Goal: Use online tool/utility: Use online tool/utility

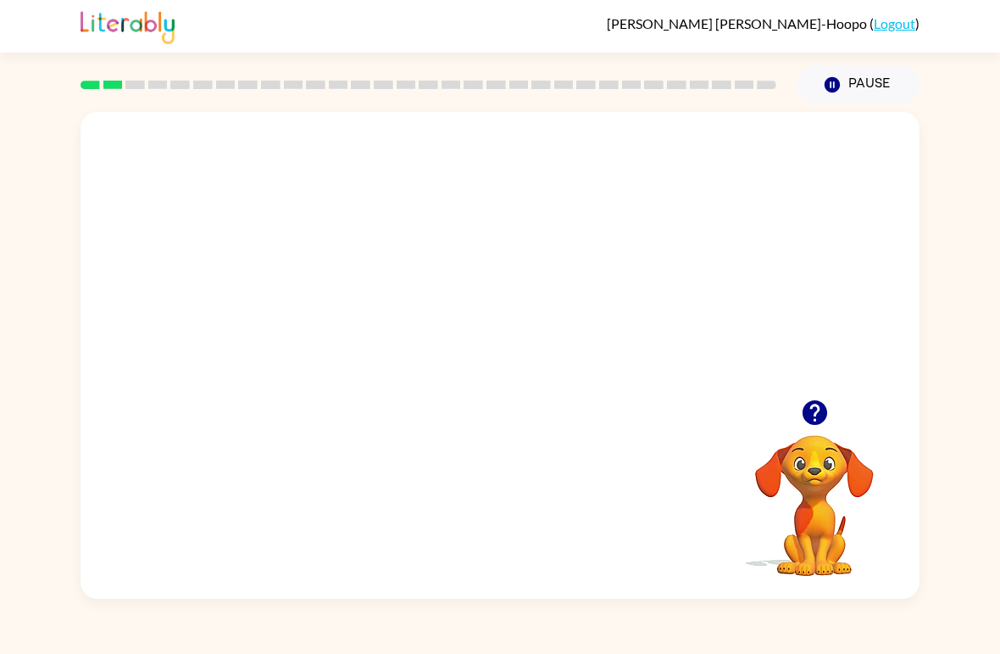
click at [813, 405] on icon "button" at bounding box center [815, 413] width 30 height 30
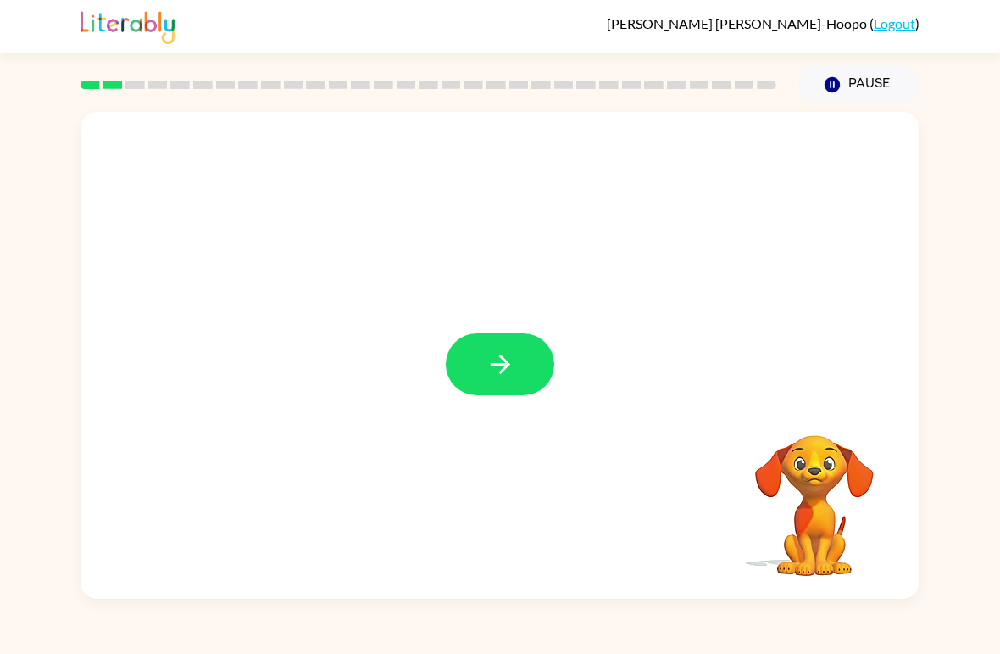
click at [543, 353] on button "button" at bounding box center [500, 364] width 108 height 62
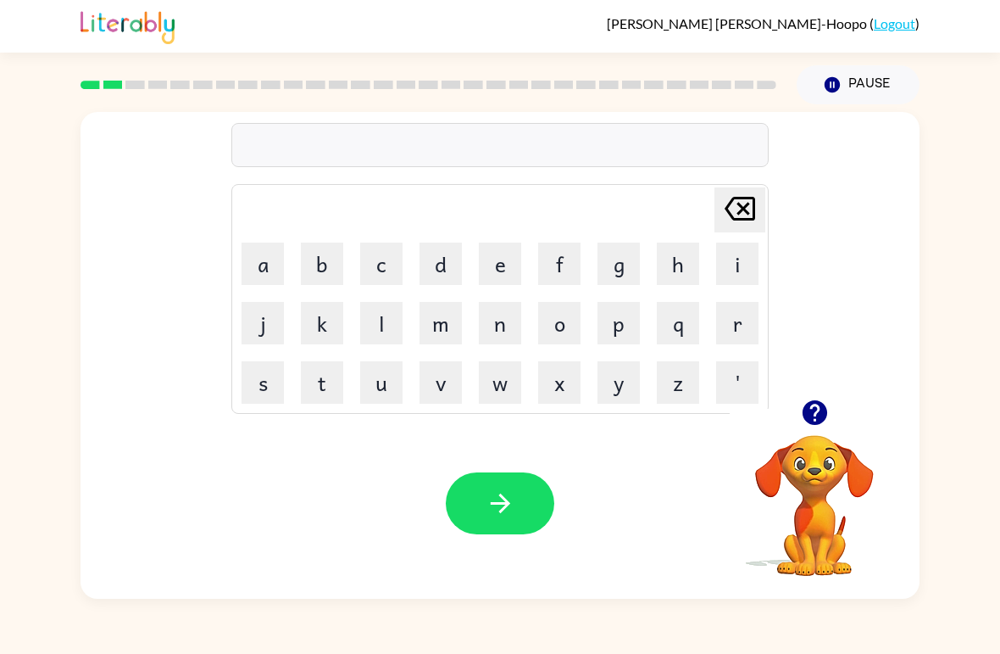
click at [712, 319] on td "r" at bounding box center [738, 323] width 58 height 58
click at [727, 324] on button "r" at bounding box center [737, 323] width 42 height 42
click at [559, 325] on button "o" at bounding box center [559, 323] width 42 height 42
click at [376, 385] on button "u" at bounding box center [381, 382] width 42 height 42
click at [500, 331] on button "n" at bounding box center [500, 323] width 42 height 42
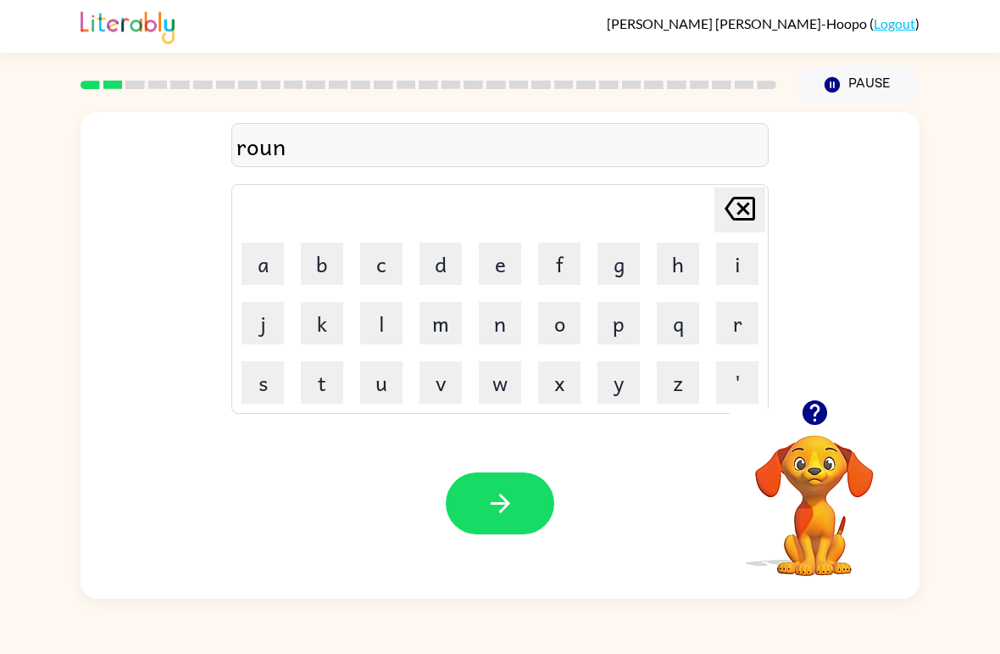
click at [445, 266] on button "d" at bounding box center [441, 263] width 42 height 42
click at [494, 481] on button "button" at bounding box center [500, 503] width 108 height 62
click at [431, 320] on button "m" at bounding box center [441, 323] width 42 height 42
click at [267, 259] on button "a" at bounding box center [263, 263] width 42 height 42
click at [397, 265] on button "c" at bounding box center [381, 263] width 42 height 42
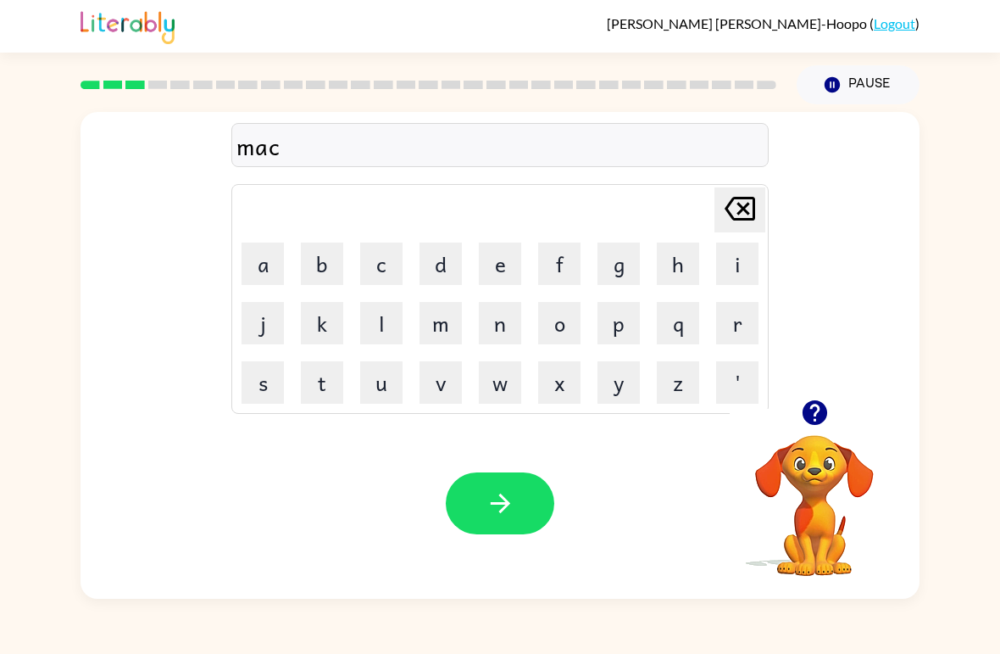
click at [681, 280] on button "h" at bounding box center [678, 263] width 42 height 42
click at [737, 264] on button "i" at bounding box center [737, 263] width 42 height 42
click at [514, 320] on button "n" at bounding box center [500, 323] width 42 height 42
click at [501, 259] on button "e" at bounding box center [500, 263] width 42 height 42
click at [478, 495] on button "button" at bounding box center [500, 503] width 108 height 62
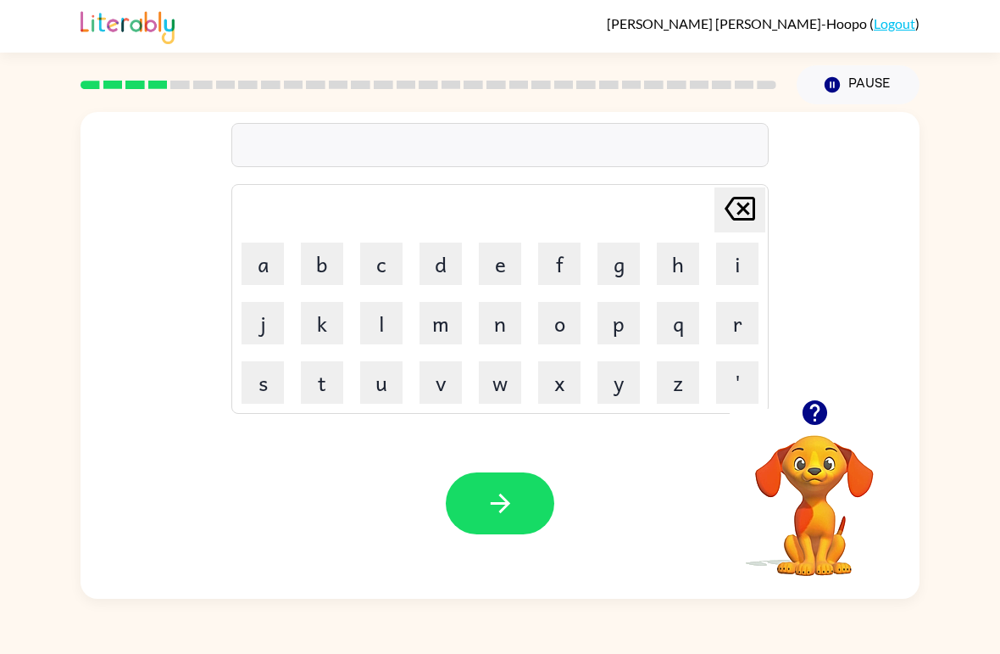
click at [830, 421] on button "button" at bounding box center [814, 412] width 43 height 43
click at [327, 385] on button "t" at bounding box center [322, 382] width 42 height 42
click at [732, 331] on button "r" at bounding box center [737, 323] width 42 height 42
click at [247, 259] on button "a" at bounding box center [263, 263] width 42 height 42
click at [736, 264] on button "i" at bounding box center [737, 263] width 42 height 42
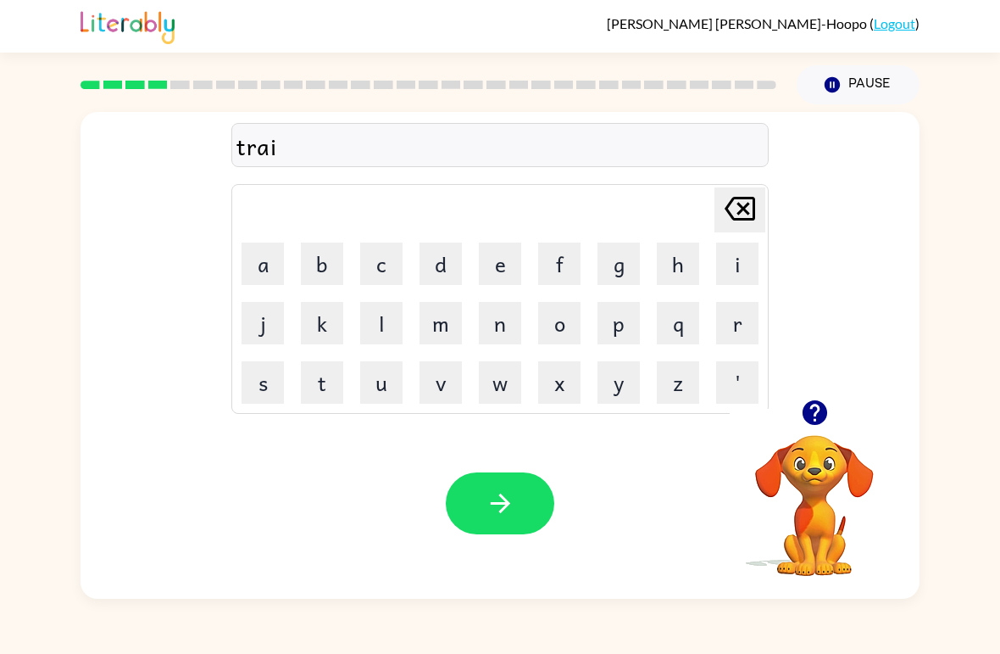
click at [500, 330] on button "n" at bounding box center [500, 323] width 42 height 42
click at [531, 474] on button "button" at bounding box center [500, 503] width 108 height 62
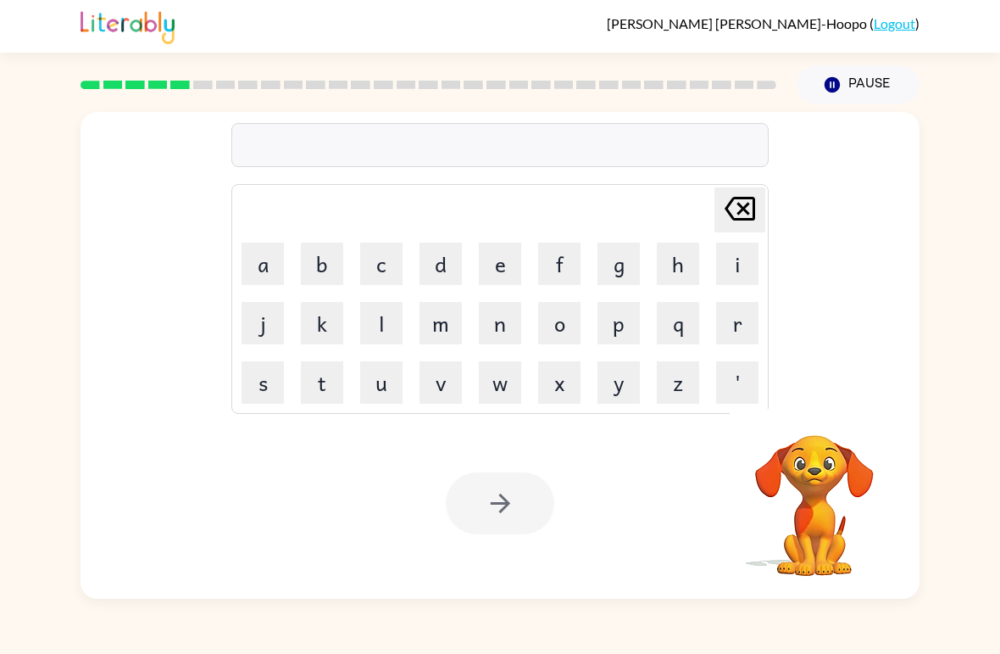
click at [64, 559] on div "[PERSON_NAME] last character input a b c d e f g h i j k l m n o p q r s t u v …" at bounding box center [500, 351] width 1000 height 494
click at [457, 264] on button "d" at bounding box center [441, 263] width 42 height 42
click at [729, 261] on button "i" at bounding box center [737, 263] width 42 height 42
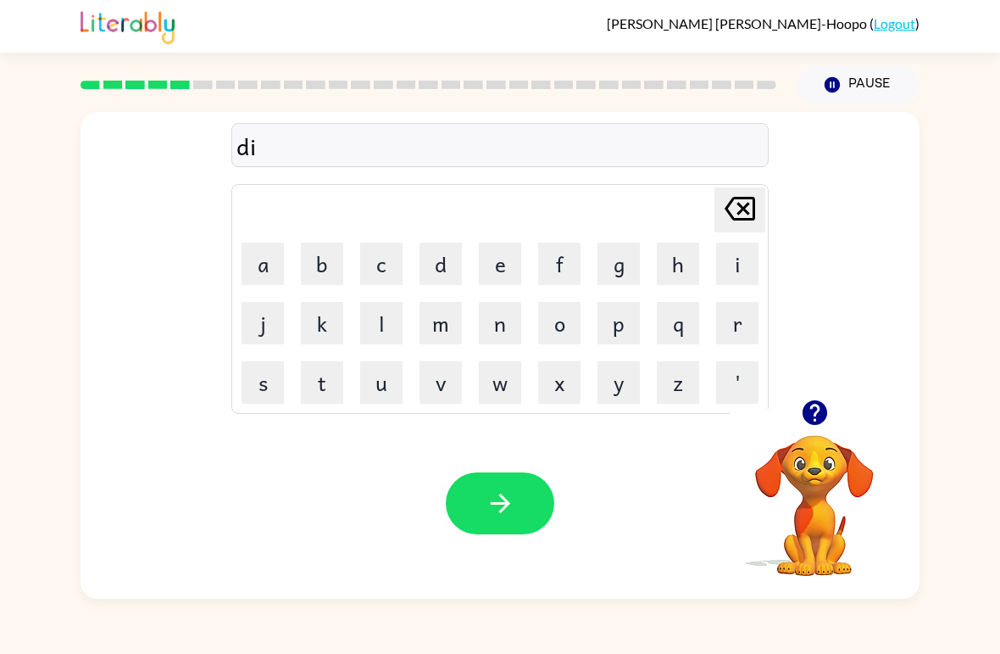
click at [555, 269] on button "f" at bounding box center [559, 263] width 42 height 42
click at [555, 268] on button "f" at bounding box center [559, 263] width 42 height 42
click at [341, 264] on button "b" at bounding box center [322, 263] width 42 height 42
click at [747, 209] on icon "[PERSON_NAME] last character input" at bounding box center [740, 208] width 41 height 41
click at [475, 265] on td "e" at bounding box center [500, 264] width 58 height 58
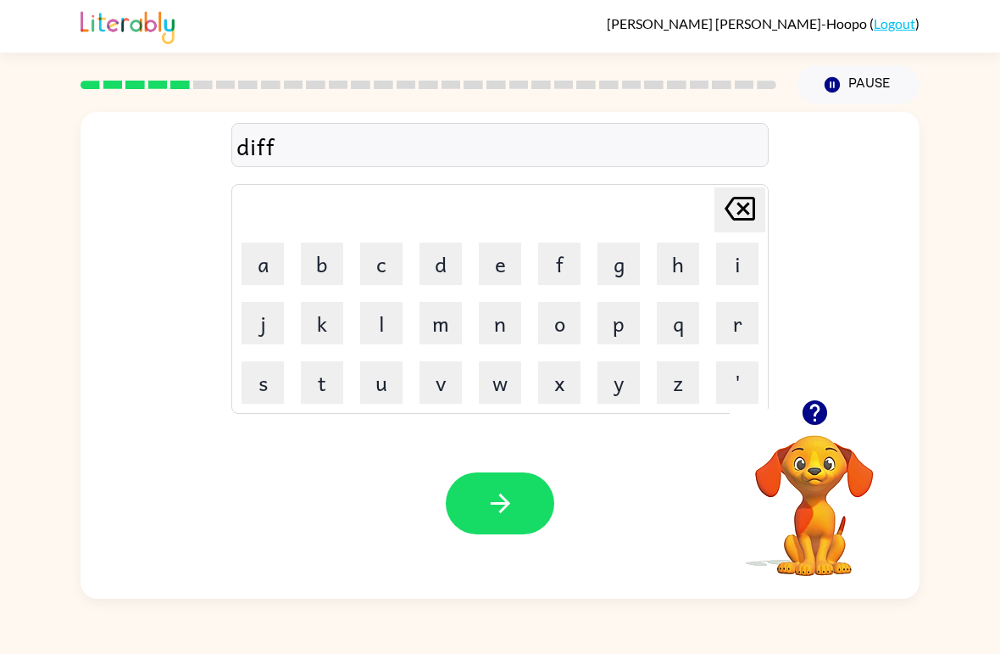
click at [500, 269] on button "e" at bounding box center [500, 263] width 42 height 42
click at [488, 331] on button "n" at bounding box center [500, 323] width 42 height 42
click at [397, 268] on button "c" at bounding box center [381, 263] width 42 height 42
click at [732, 214] on icon "[PERSON_NAME] last character input" at bounding box center [740, 208] width 41 height 41
click at [272, 387] on button "s" at bounding box center [263, 382] width 42 height 42
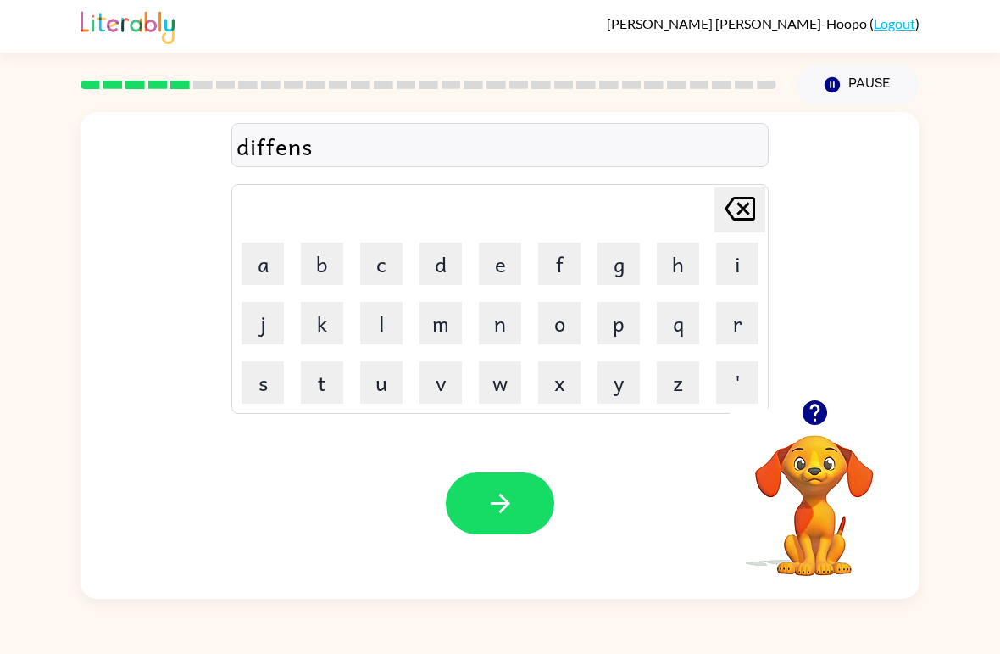
click at [734, 268] on button "i" at bounding box center [737, 263] width 42 height 42
click at [550, 259] on button "f" at bounding box center [559, 263] width 42 height 42
click at [511, 272] on button "e" at bounding box center [500, 263] width 42 height 42
click at [502, 481] on button "button" at bounding box center [500, 503] width 108 height 62
click at [813, 397] on button "button" at bounding box center [814, 412] width 43 height 43
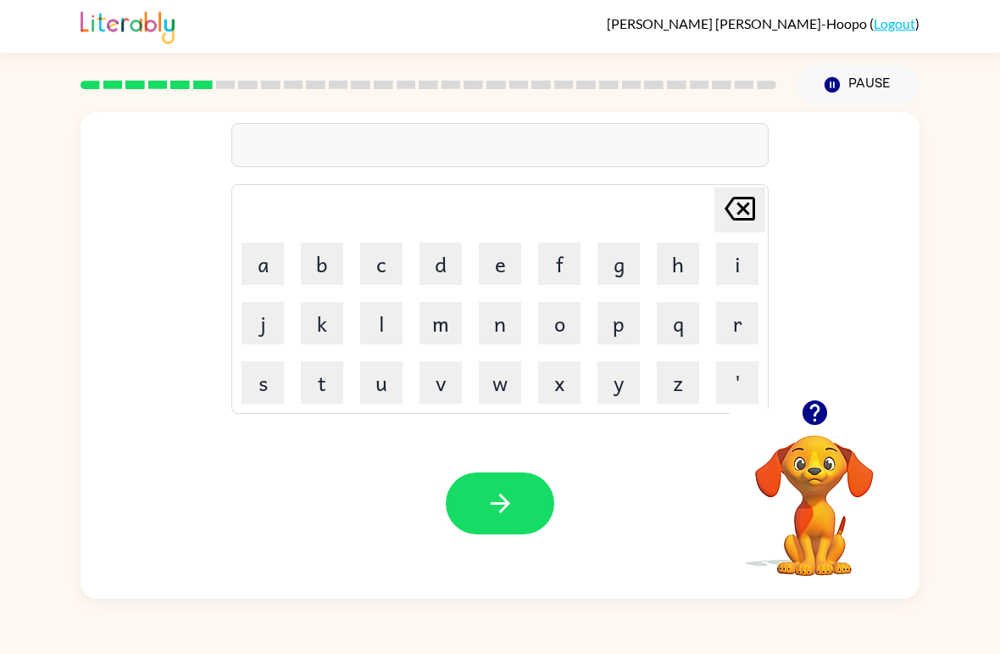
click at [450, 259] on button "d" at bounding box center [441, 263] width 42 height 42
click at [724, 267] on button "i" at bounding box center [737, 263] width 42 height 42
click at [383, 272] on button "c" at bounding box center [381, 263] width 42 height 42
click at [256, 281] on button "a" at bounding box center [263, 263] width 42 height 42
click at [315, 393] on button "t" at bounding box center [322, 382] width 42 height 42
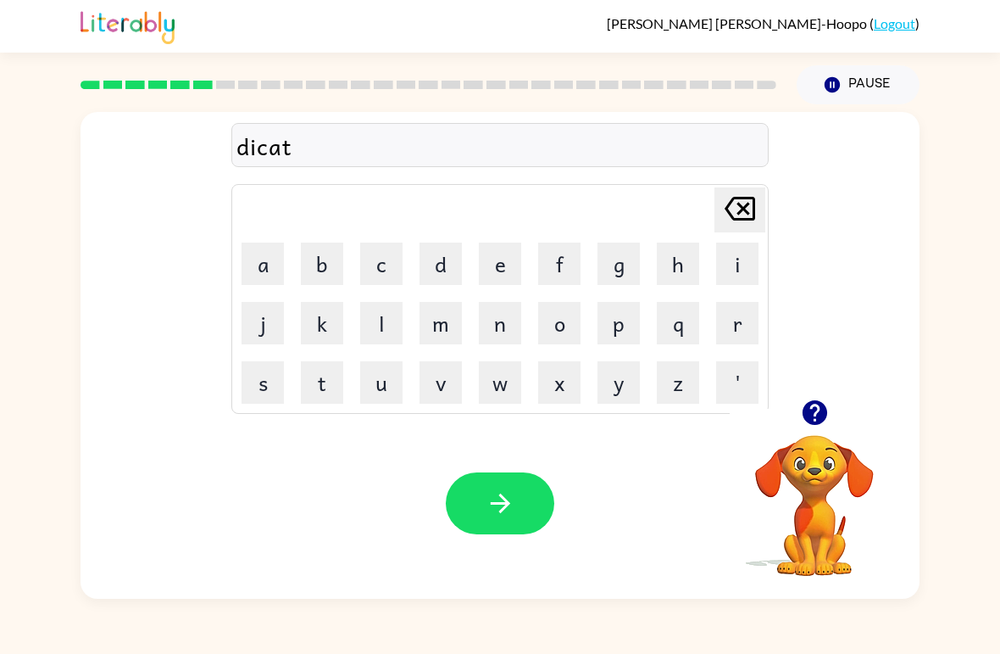
click at [719, 262] on button "i" at bounding box center [737, 263] width 42 height 42
click at [577, 323] on button "o" at bounding box center [559, 323] width 42 height 42
click at [446, 322] on button "m" at bounding box center [441, 323] width 42 height 42
click at [509, 336] on button "n" at bounding box center [500, 323] width 42 height 42
click at [745, 192] on icon "[PERSON_NAME] last character input" at bounding box center [740, 208] width 41 height 41
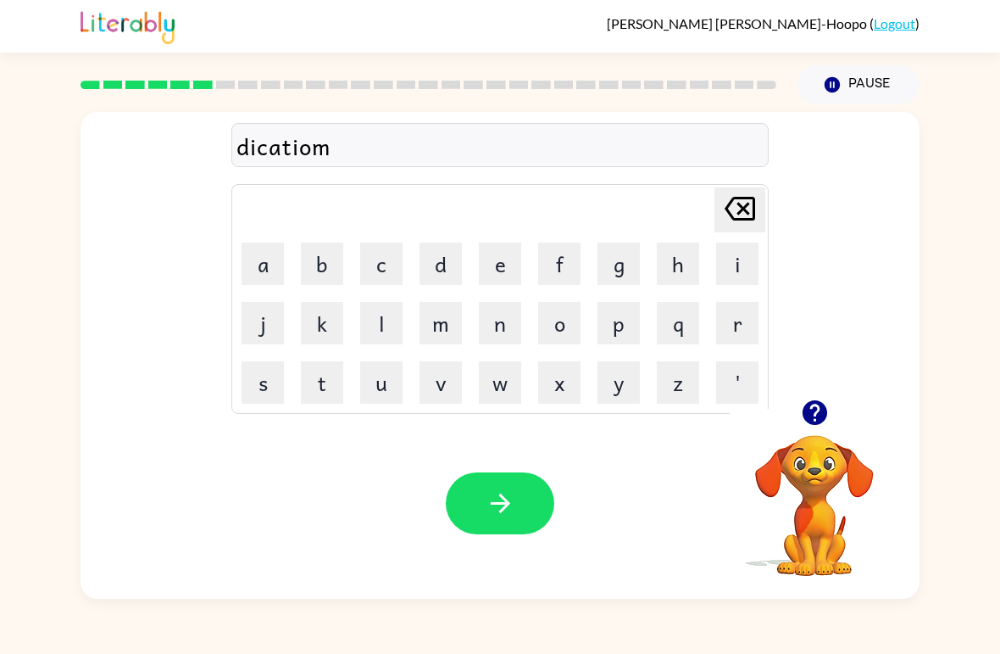
click at [744, 192] on icon "[PERSON_NAME] last character input" at bounding box center [740, 208] width 41 height 41
click at [486, 343] on button "n" at bounding box center [500, 323] width 42 height 42
click at [470, 502] on button "button" at bounding box center [500, 503] width 108 height 62
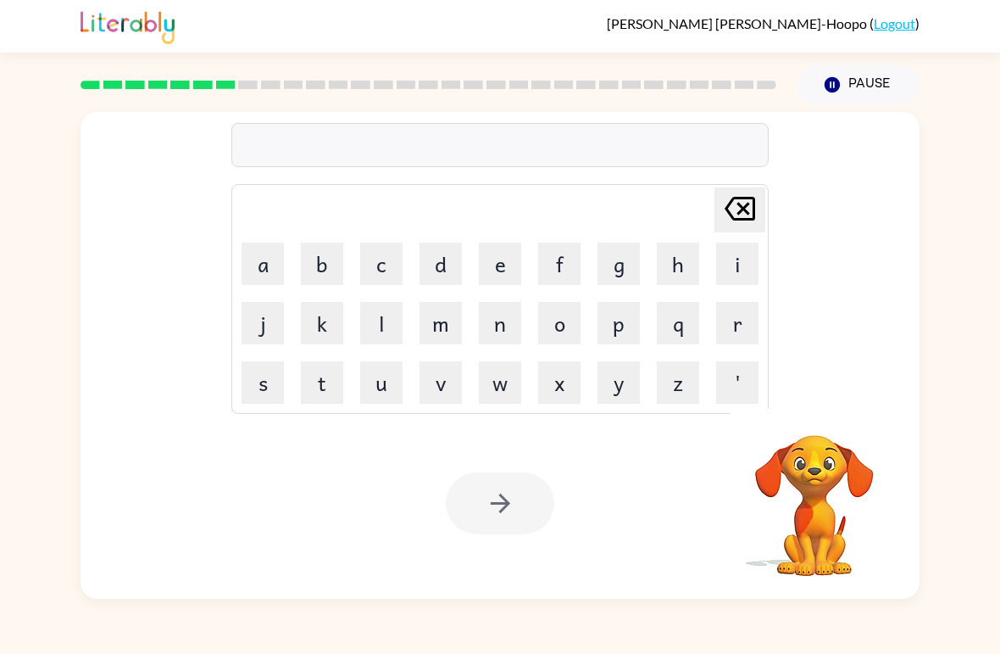
click at [620, 309] on button "p" at bounding box center [619, 323] width 42 height 42
click at [377, 369] on button "u" at bounding box center [381, 382] width 42 height 42
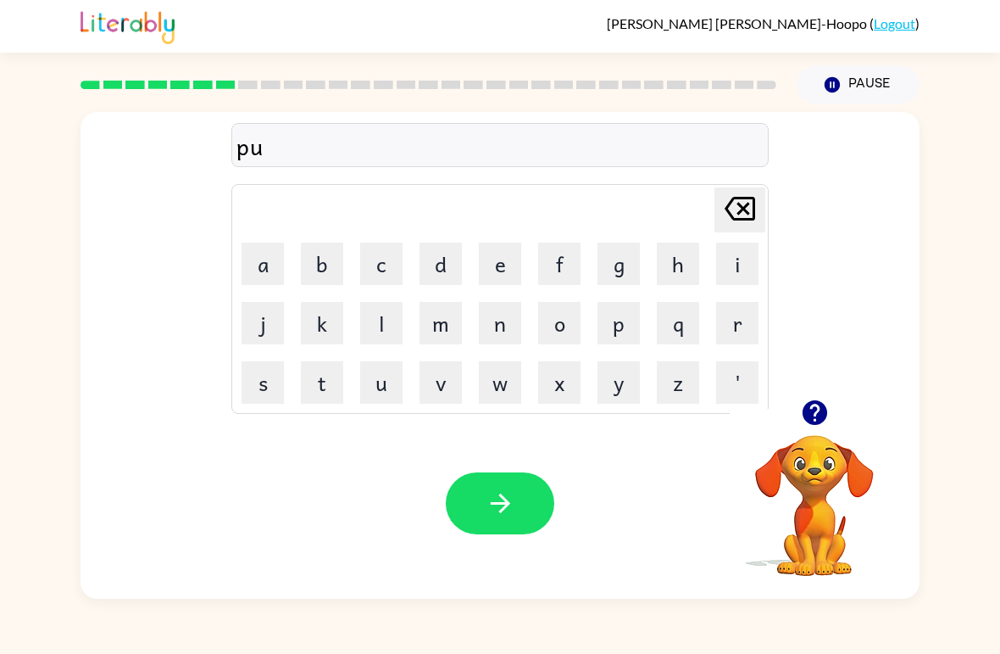
click at [324, 390] on button "t" at bounding box center [322, 382] width 42 height 42
click at [323, 390] on button "t" at bounding box center [322, 382] width 42 height 42
click at [389, 322] on button "l" at bounding box center [381, 323] width 42 height 42
click at [491, 269] on button "e" at bounding box center [500, 263] width 42 height 42
click at [511, 494] on icon "button" at bounding box center [501, 503] width 30 height 30
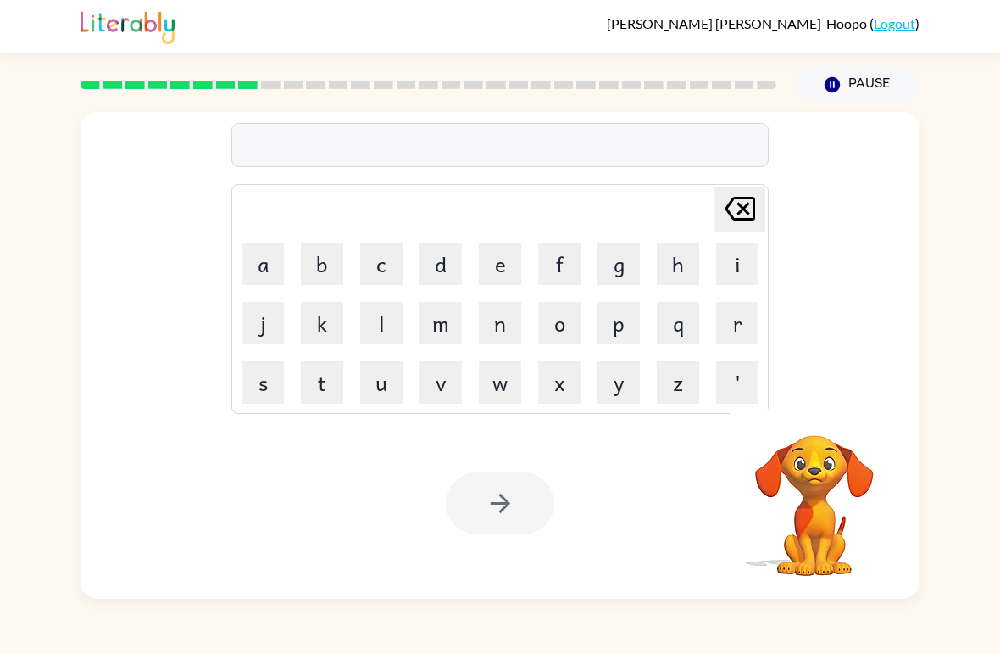
click at [442, 316] on button "m" at bounding box center [441, 323] width 42 height 42
click at [723, 266] on button "i" at bounding box center [737, 263] width 42 height 42
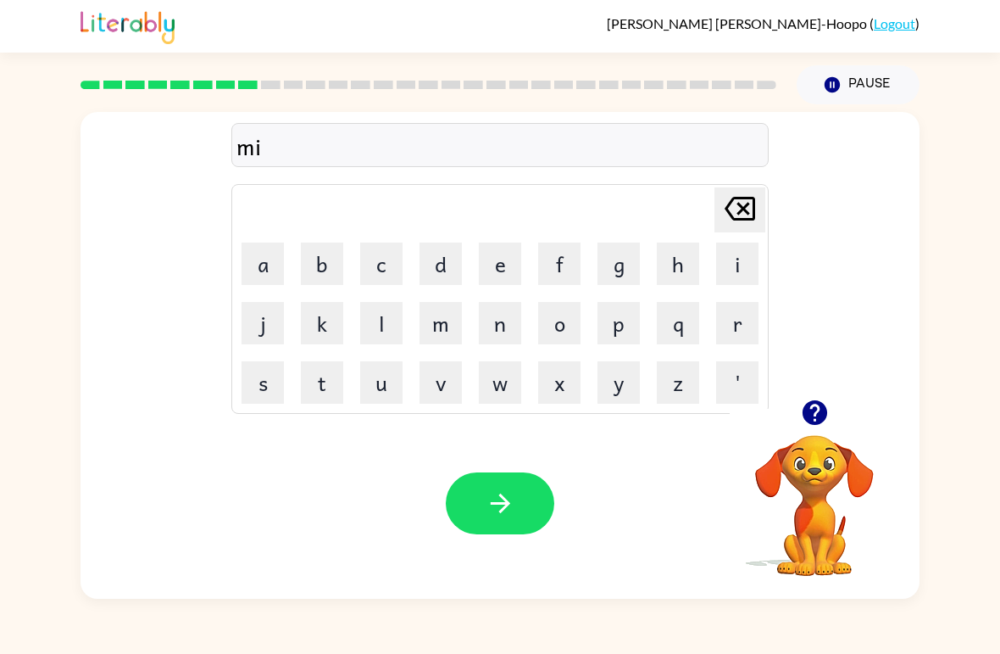
click at [754, 327] on button "r" at bounding box center [737, 323] width 42 height 42
click at [267, 269] on button "a" at bounding box center [263, 263] width 42 height 42
click at [371, 266] on button "c" at bounding box center [381, 263] width 42 height 42
click at [381, 323] on button "l" at bounding box center [381, 323] width 42 height 42
click at [498, 270] on button "e" at bounding box center [500, 263] width 42 height 42
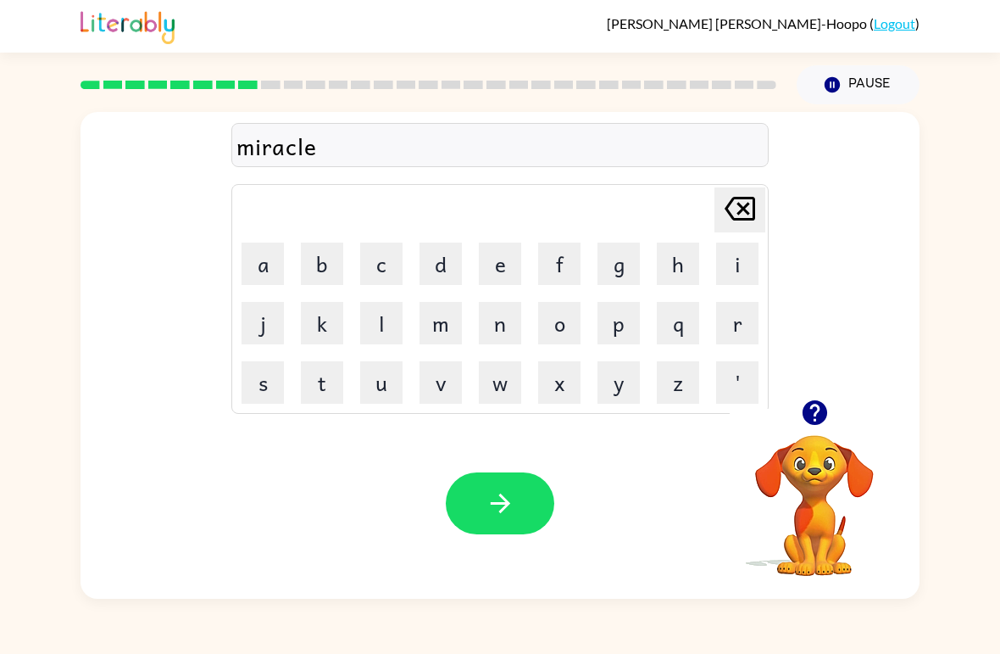
click at [490, 500] on icon "button" at bounding box center [501, 503] width 30 height 30
click at [821, 409] on icon "button" at bounding box center [814, 412] width 25 height 25
click at [448, 333] on button "m" at bounding box center [441, 323] width 42 height 42
click at [738, 263] on button "i" at bounding box center [737, 263] width 42 height 42
click at [729, 320] on button "r" at bounding box center [737, 323] width 42 height 42
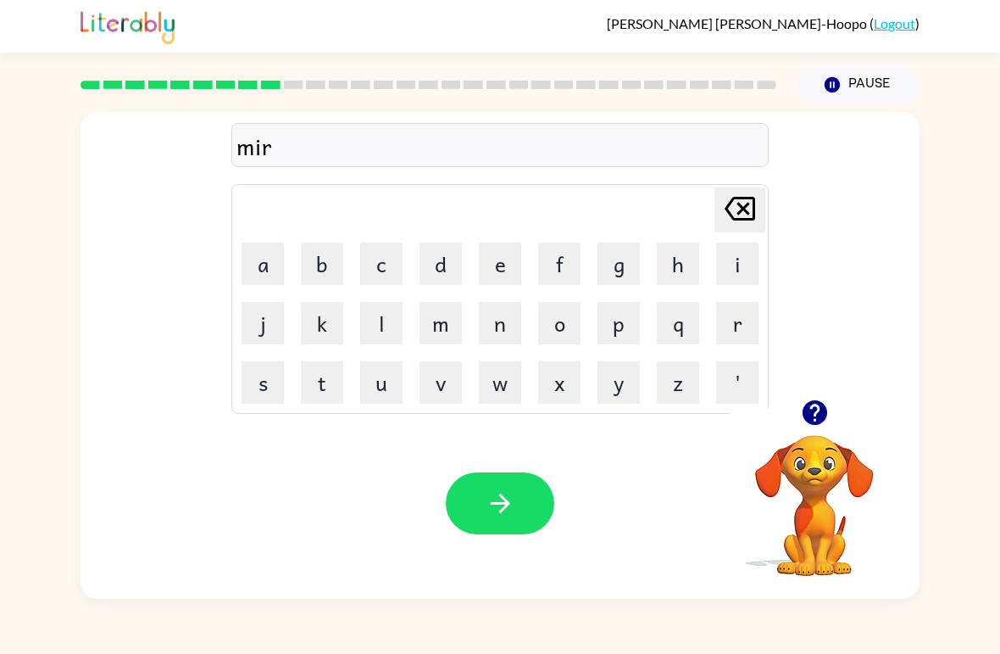
click at [446, 320] on button "m" at bounding box center [441, 323] width 42 height 42
click at [561, 319] on button "o" at bounding box center [559, 323] width 42 height 42
click at [741, 331] on button "r" at bounding box center [737, 323] width 42 height 42
click at [502, 329] on button "n" at bounding box center [500, 323] width 42 height 42
click at [732, 259] on button "i" at bounding box center [737, 263] width 42 height 42
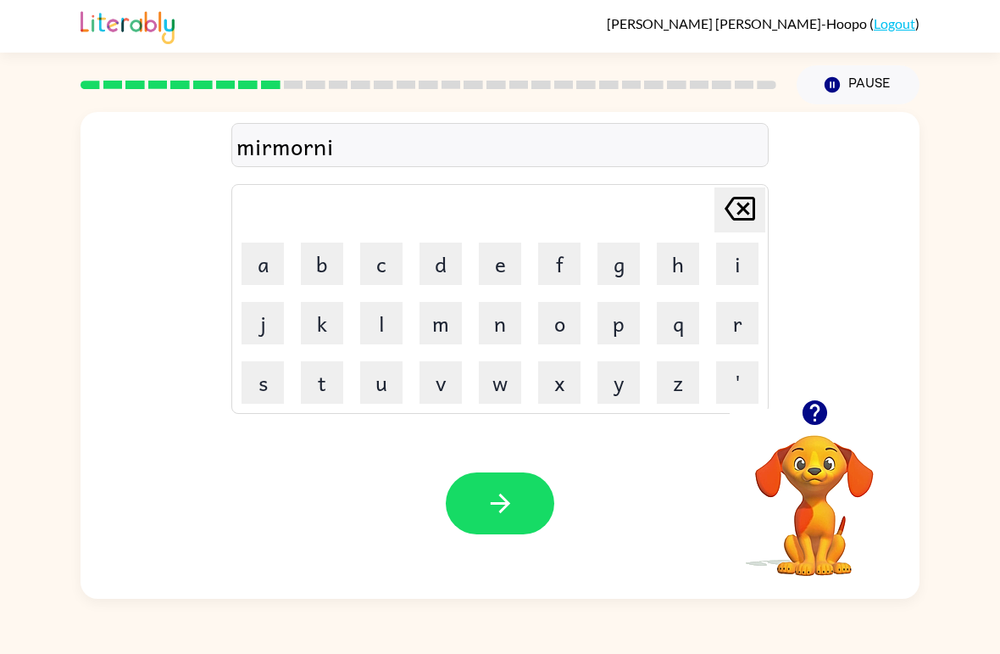
click at [502, 324] on button "n" at bounding box center [500, 323] width 42 height 42
click at [620, 272] on button "g" at bounding box center [619, 263] width 42 height 42
click at [475, 506] on button "button" at bounding box center [500, 503] width 108 height 62
click at [819, 406] on icon "button" at bounding box center [814, 412] width 25 height 25
click at [427, 272] on button "d" at bounding box center [441, 263] width 42 height 42
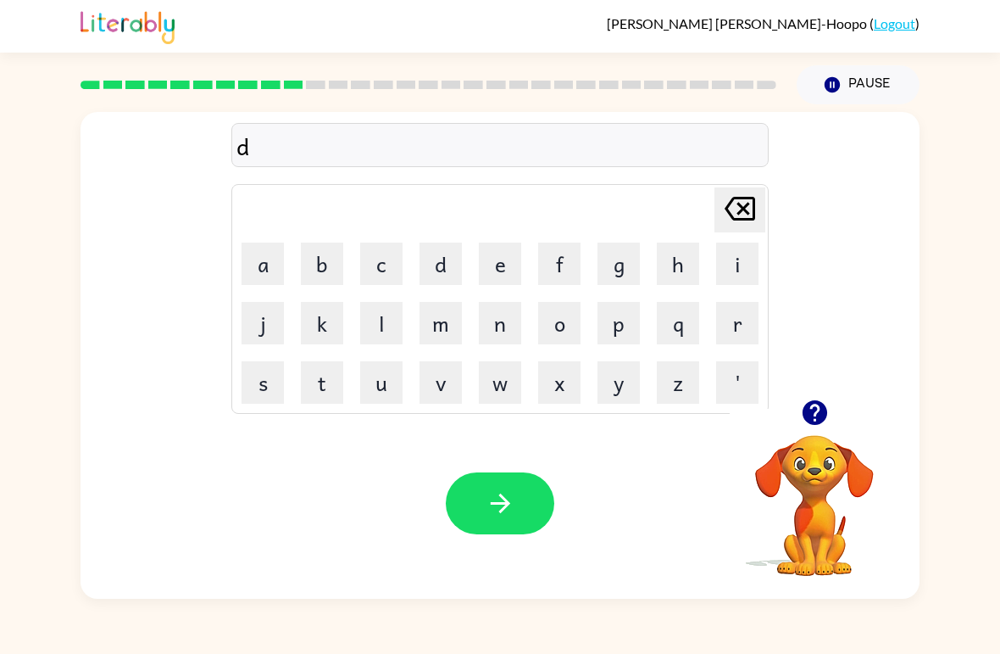
click at [732, 264] on button "i" at bounding box center [737, 263] width 42 height 42
click at [252, 390] on button "s" at bounding box center [263, 382] width 42 height 42
click at [320, 381] on button "t" at bounding box center [322, 382] width 42 height 42
click at [728, 318] on button "r" at bounding box center [737, 323] width 42 height 42
click at [401, 386] on button "u" at bounding box center [381, 382] width 42 height 42
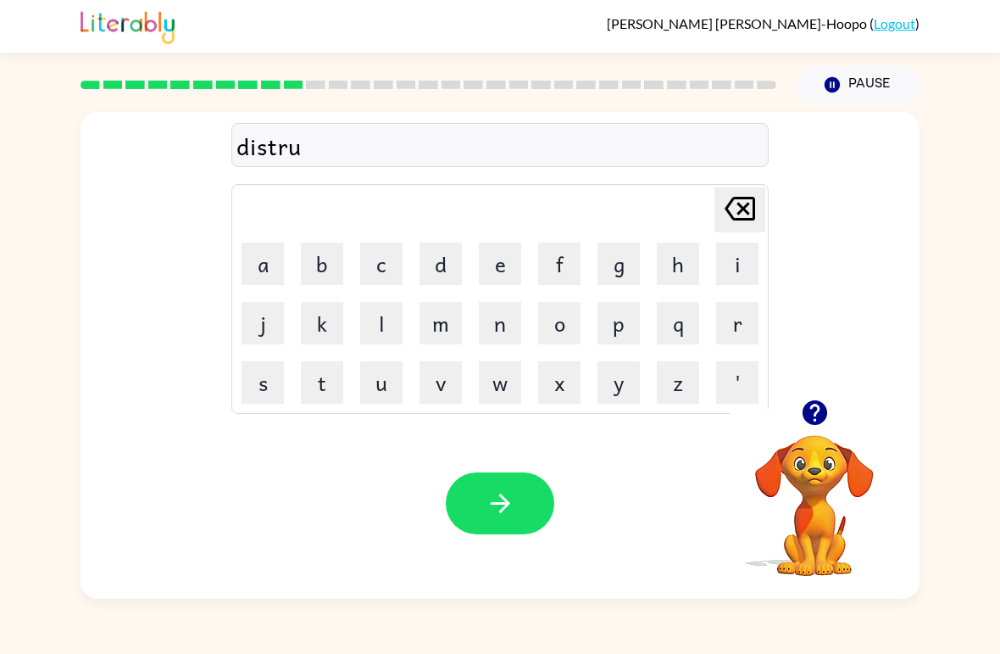
click at [282, 374] on button "s" at bounding box center [263, 382] width 42 height 42
click at [325, 399] on button "t" at bounding box center [322, 382] width 42 height 42
click at [461, 256] on button "d" at bounding box center [441, 263] width 42 height 42
click at [734, 212] on icon "[PERSON_NAME] last character input" at bounding box center [740, 208] width 41 height 41
click at [498, 267] on button "e" at bounding box center [500, 263] width 42 height 42
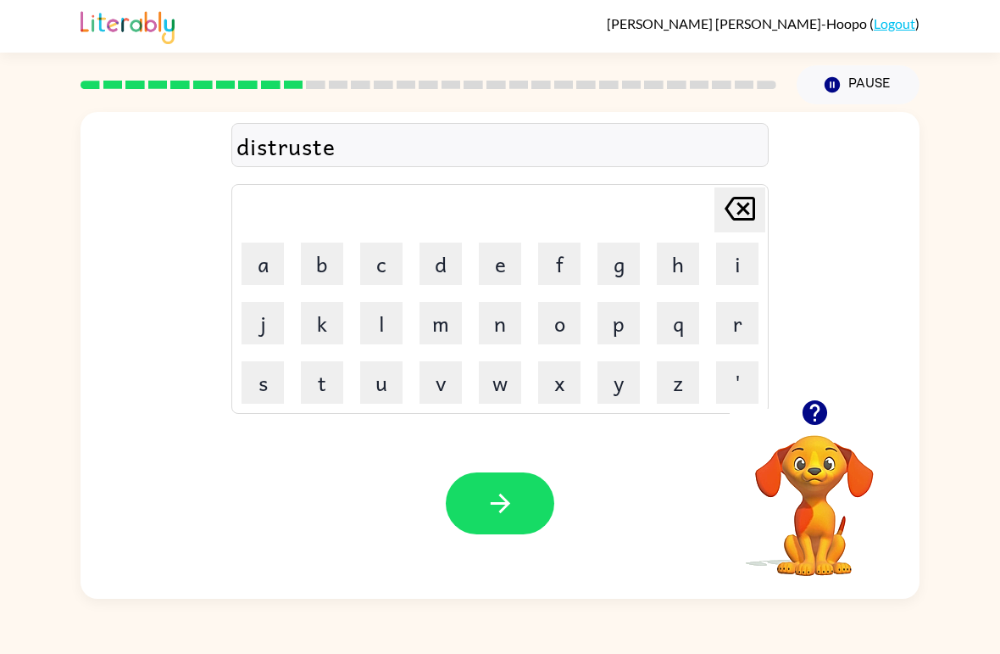
click at [442, 259] on button "d" at bounding box center [441, 263] width 42 height 42
click at [471, 505] on button "button" at bounding box center [500, 503] width 108 height 62
click at [728, 342] on button "r" at bounding box center [737, 323] width 42 height 42
click at [559, 325] on button "o" at bounding box center [559, 323] width 42 height 42
click at [270, 259] on button "a" at bounding box center [263, 263] width 42 height 42
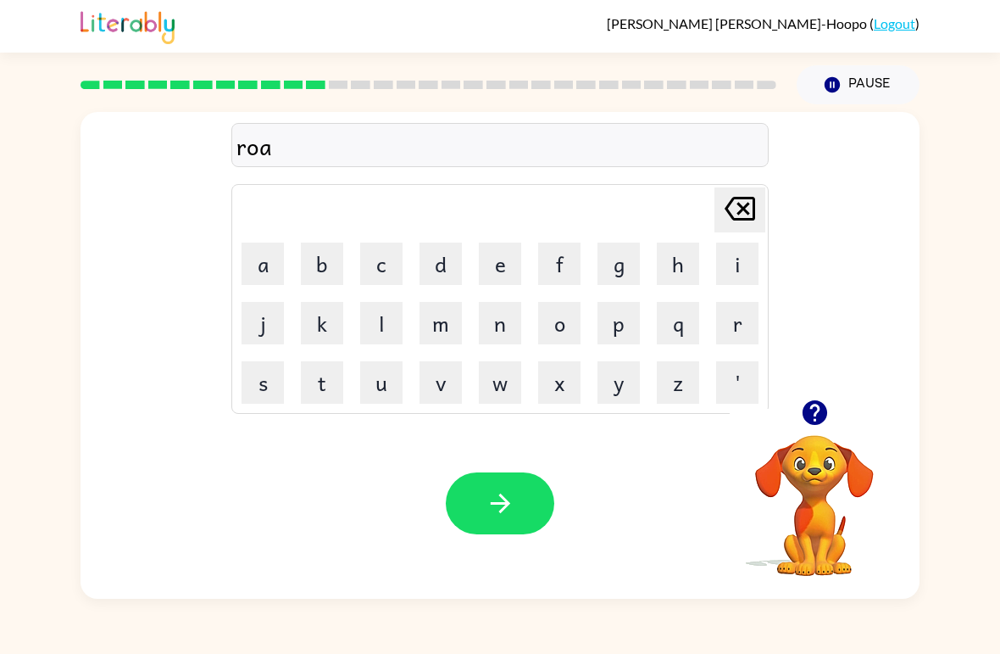
click at [437, 265] on button "d" at bounding box center [441, 263] width 42 height 42
click at [486, 492] on icon "button" at bounding box center [501, 503] width 30 height 30
click at [828, 414] on icon "button" at bounding box center [815, 413] width 30 height 30
click at [566, 323] on button "o" at bounding box center [559, 323] width 42 height 42
click at [456, 375] on button "v" at bounding box center [441, 382] width 42 height 42
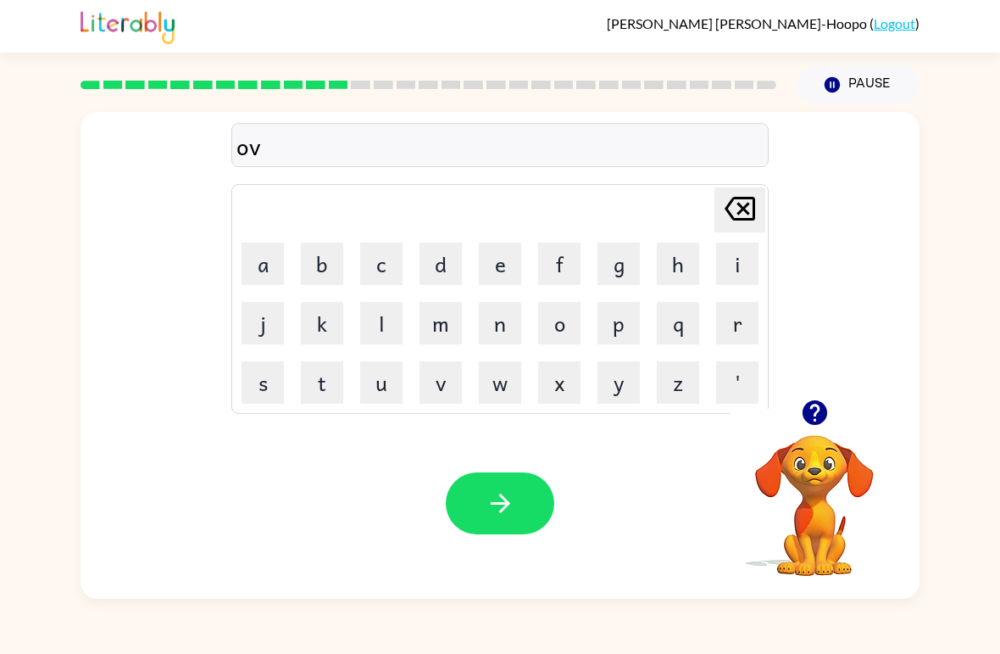
click at [490, 268] on button "e" at bounding box center [500, 263] width 42 height 42
click at [738, 334] on button "r" at bounding box center [737, 323] width 42 height 42
click at [818, 412] on icon "button" at bounding box center [815, 413] width 30 height 30
